Goal: Task Accomplishment & Management: Manage account settings

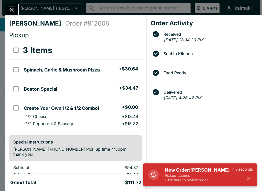
click at [222, 176] on p "Pickup / 2 items" at bounding box center [198, 175] width 67 height 5
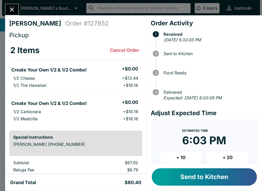
click at [236, 178] on button "Send to Kitchen" at bounding box center [204, 177] width 105 height 17
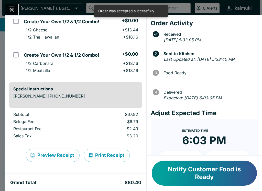
scroll to position [48, 0]
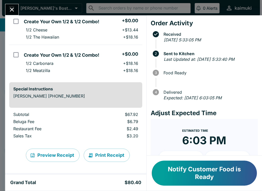
click at [93, 48] on ul "Create Your Own 1/2 & 1/2 Combo! + $0.00 1/2 Carbonara + $18.16 1/2 Meatzilla +…" at bounding box center [82, 61] width 120 height 29
checkbox input "true"
click at [22, 5] on div "[PERSON_NAME] Order # 127852 Pickup 2 Items Refund Create Your Own 1/2 & 1/2 Co…" at bounding box center [131, 95] width 262 height 191
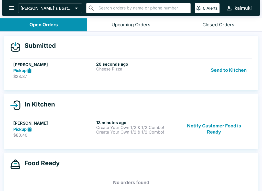
click at [171, 74] on div "20 seconds ago Cheese Pizza" at bounding box center [136, 71] width 81 height 18
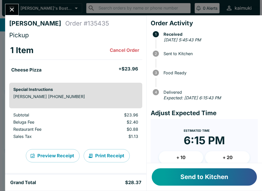
click at [211, 179] on button "Send to Kitchen" at bounding box center [204, 177] width 105 height 17
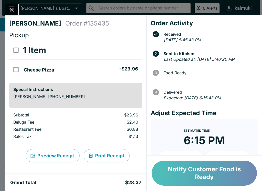
click at [190, 173] on button "Notify Customer Food is Ready" at bounding box center [204, 173] width 105 height 25
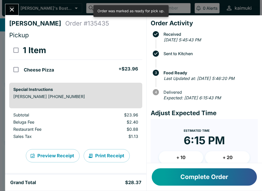
click at [195, 178] on button "Complete Order" at bounding box center [204, 177] width 105 height 17
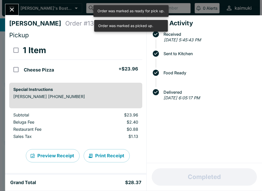
click at [13, 6] on button "Close" at bounding box center [11, 9] width 13 height 11
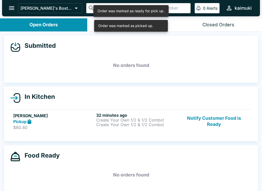
click at [135, 124] on p "Create Your Own 1/2 & 1/2 Combo!" at bounding box center [136, 125] width 81 height 5
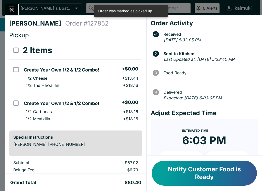
click at [192, 172] on button "Notify Customer Food is Ready" at bounding box center [204, 173] width 105 height 25
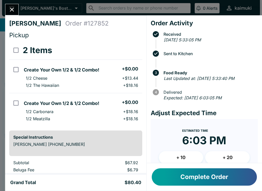
click at [200, 178] on button "Complete Order" at bounding box center [204, 177] width 105 height 17
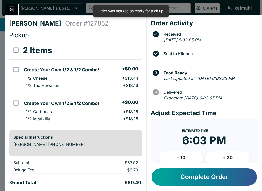
click at [202, 180] on button "Complete Order" at bounding box center [204, 177] width 105 height 17
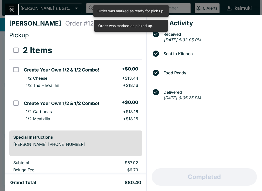
click at [13, 10] on icon "Close" at bounding box center [12, 10] width 4 height 4
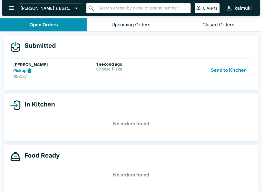
click at [180, 73] on div "Send to Kitchen" at bounding box center [213, 71] width 69 height 18
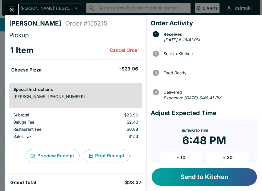
click at [211, 174] on button "Send to Kitchen" at bounding box center [204, 177] width 105 height 17
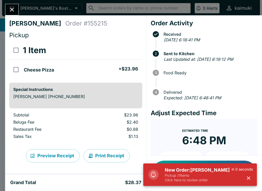
click at [206, 171] on h5 "New Order: [PERSON_NAME]" at bounding box center [198, 170] width 67 height 6
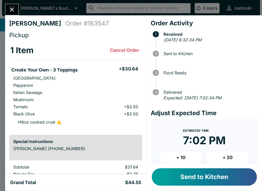
click at [209, 181] on button "Send to Kitchen" at bounding box center [204, 177] width 105 height 17
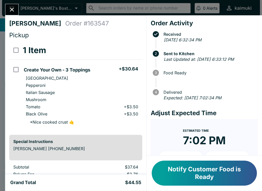
click at [197, 172] on button "Notify Customer Food is Ready" at bounding box center [204, 173] width 105 height 25
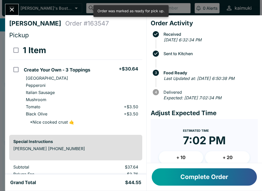
click at [206, 177] on button "Complete Order" at bounding box center [204, 177] width 105 height 17
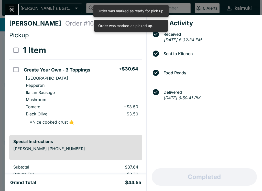
click at [12, 12] on icon "Close" at bounding box center [11, 9] width 7 height 7
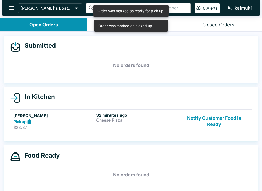
click at [132, 126] on div "32 minutes ago Cheese Pizza" at bounding box center [136, 122] width 81 height 18
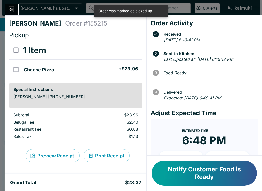
click at [199, 176] on button "Notify Customer Food is Ready" at bounding box center [204, 173] width 105 height 25
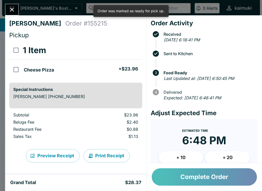
click at [206, 176] on button "Complete Order" at bounding box center [204, 177] width 105 height 17
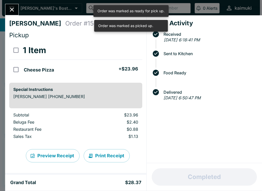
click at [17, 12] on button "Close" at bounding box center [11, 9] width 13 height 11
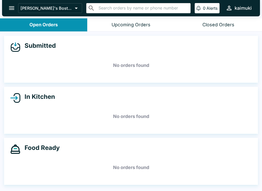
click at [217, 26] on div "Closed Orders" at bounding box center [218, 25] width 32 height 6
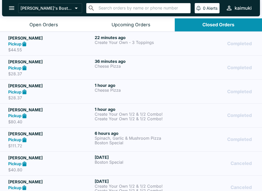
click at [161, 164] on p "Boston Special" at bounding box center [137, 162] width 84 height 5
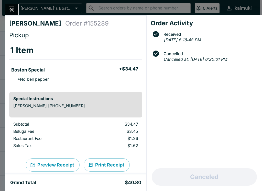
click at [16, 6] on button "Close" at bounding box center [11, 9] width 13 height 11
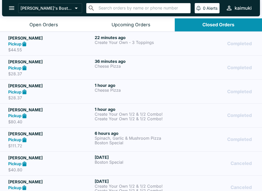
click at [140, 124] on div "1 hour ago Create Your Own 1/2 & 1/2 Combo! Create Your Own 1/2 & 1/2 Combo!" at bounding box center [137, 116] width 84 height 18
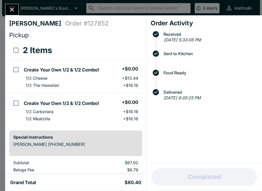
click at [16, 13] on button "Close" at bounding box center [11, 9] width 13 height 11
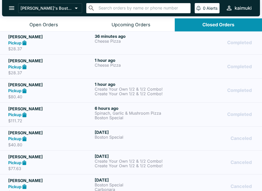
scroll to position [26, 0]
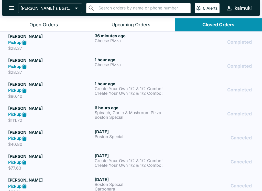
click at [134, 139] on p "Boston Special" at bounding box center [137, 137] width 84 height 5
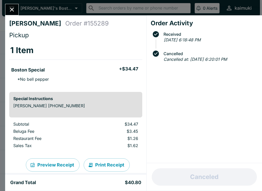
click at [10, 18] on div "[PERSON_NAME] Order # 155289 Pickup 1 Item Boston Special + $34.47 * No bell pe…" at bounding box center [75, 94] width 141 height 159
click at [14, 11] on icon "Close" at bounding box center [11, 9] width 7 height 7
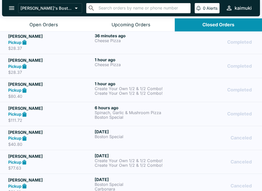
click at [136, 113] on p "Spinach, Garlic & Mushroom Pizza" at bounding box center [137, 113] width 84 height 5
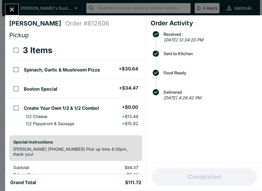
click at [8, 10] on button "Close" at bounding box center [11, 9] width 13 height 11
